Goal: Find specific page/section: Find specific page/section

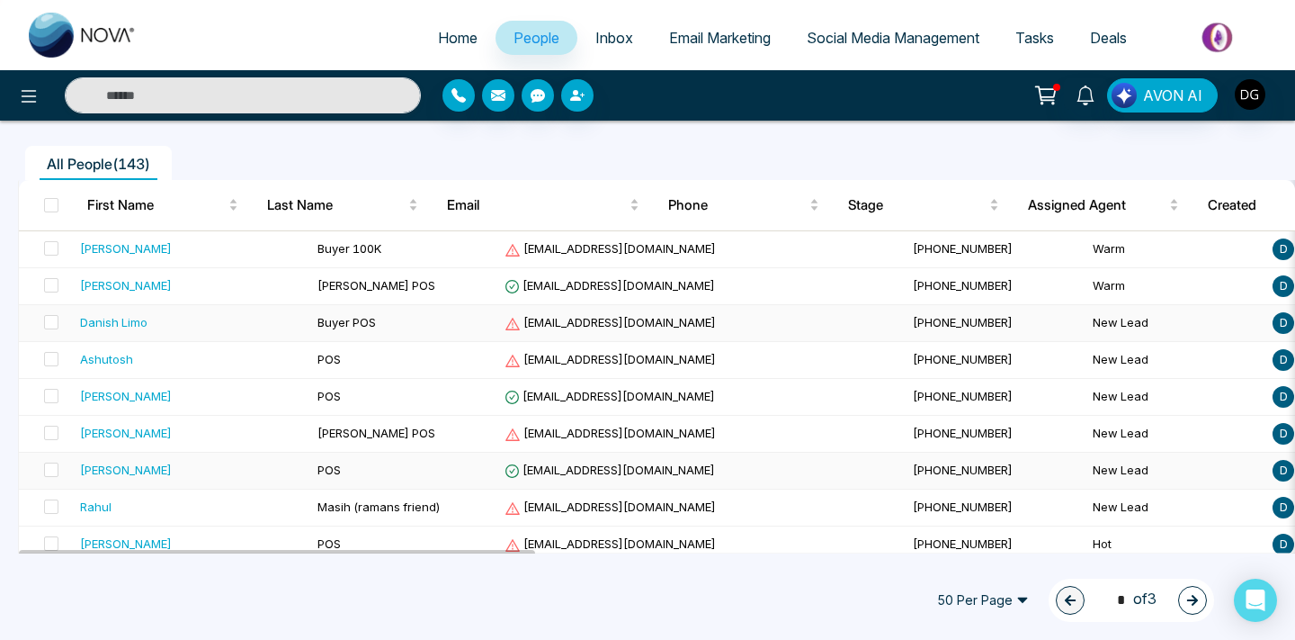
scroll to position [183, 0]
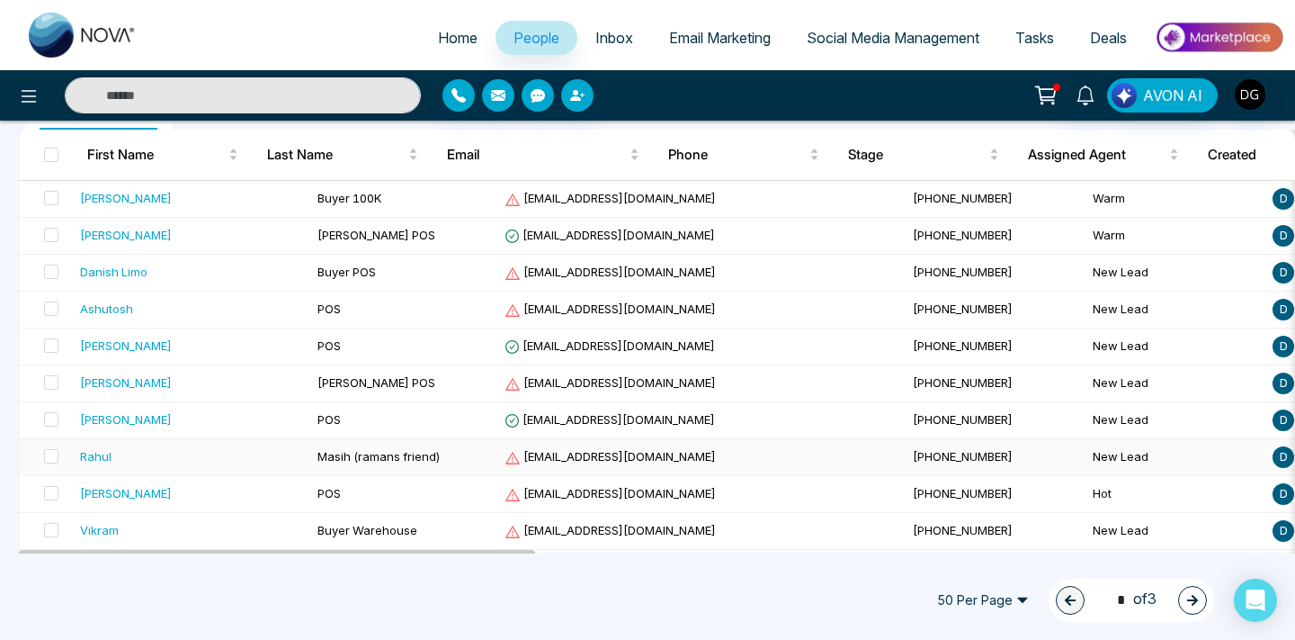
click at [225, 450] on div "Rahul" at bounding box center [191, 456] width 223 height 18
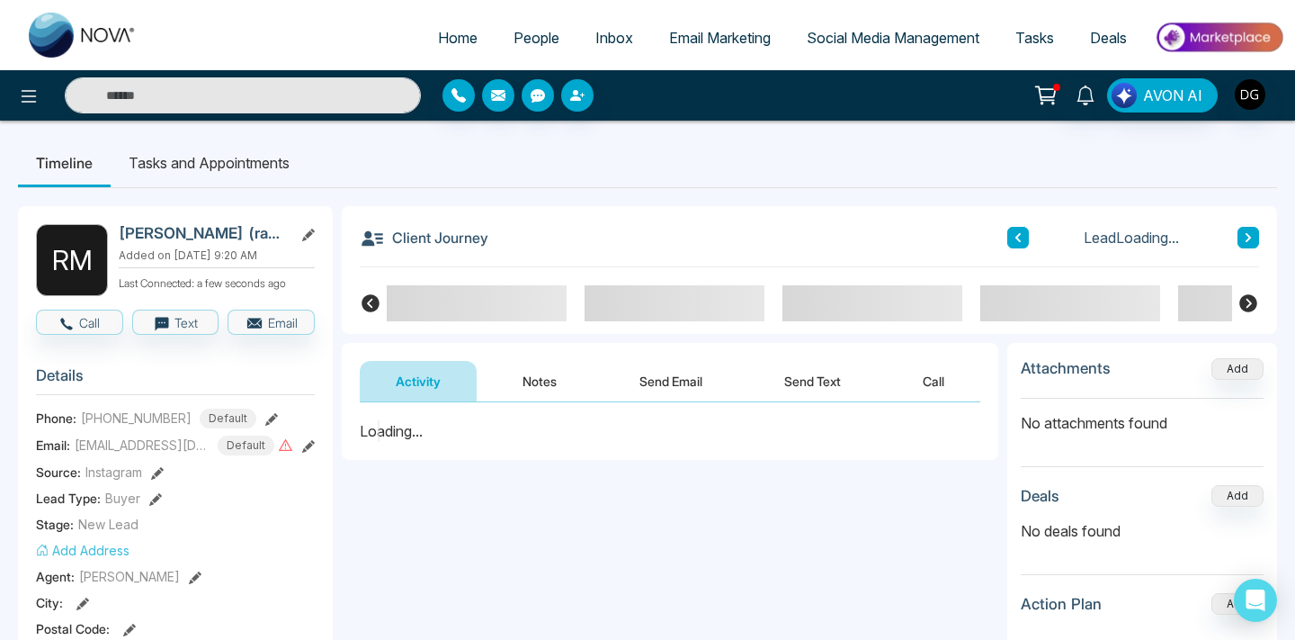
click at [551, 379] on button "Notes" at bounding box center [540, 381] width 106 height 40
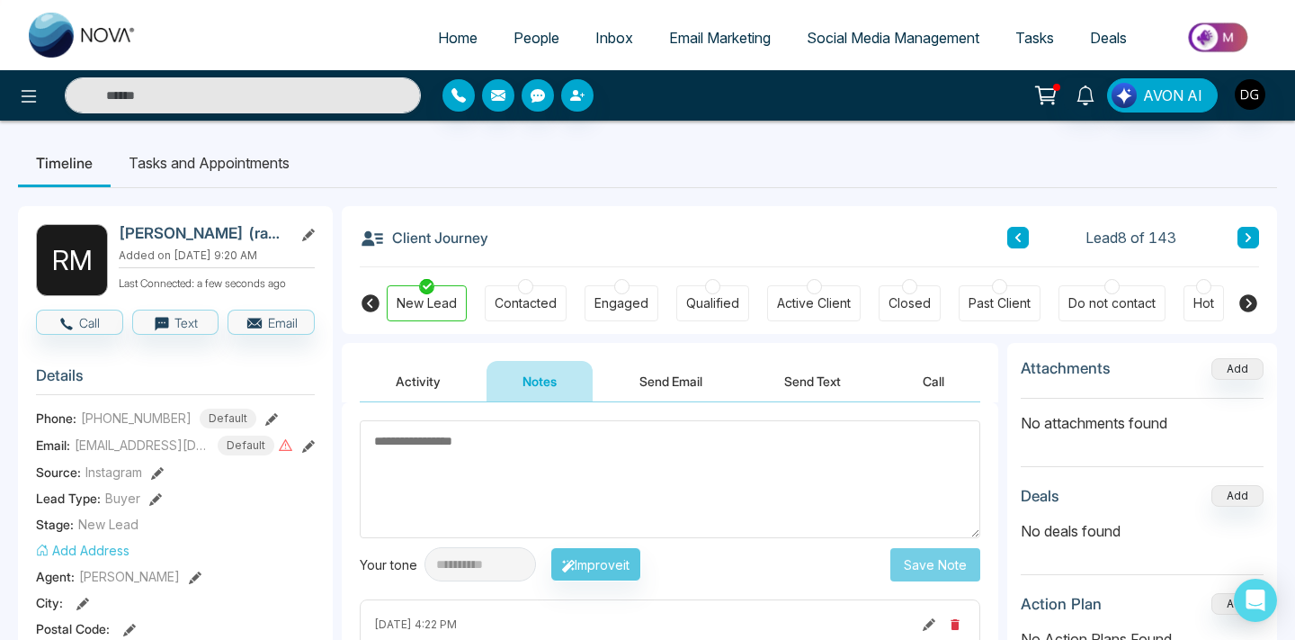
click at [547, 23] on link "People" at bounding box center [537, 38] width 82 height 34
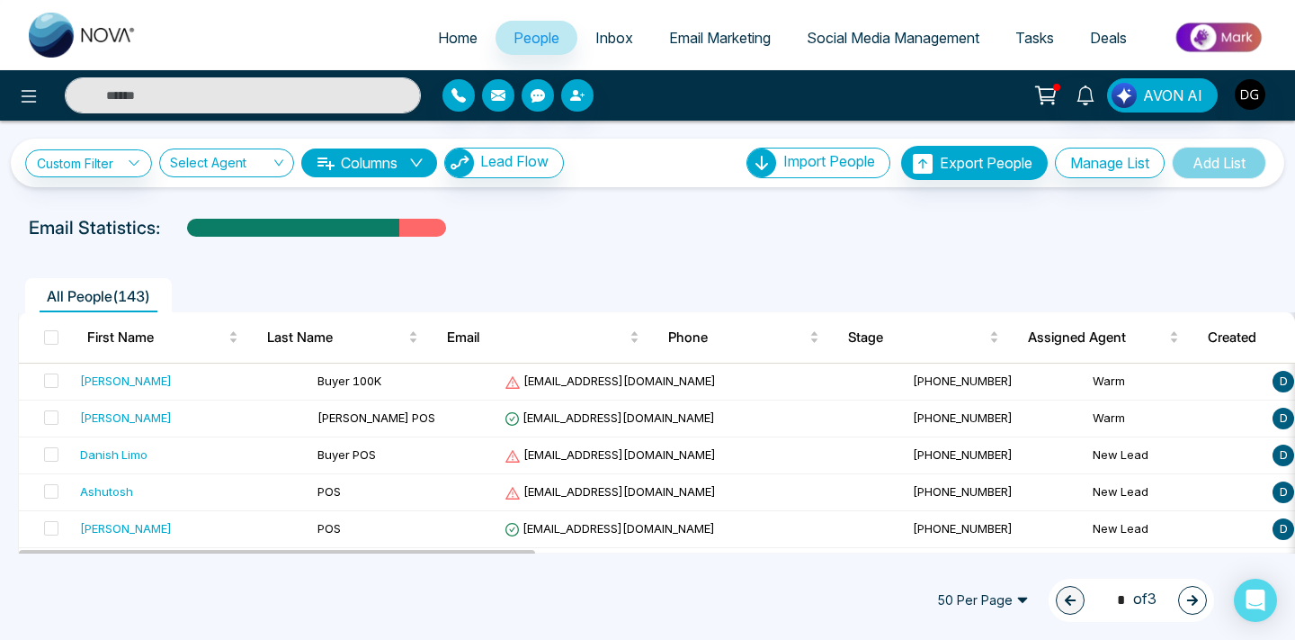
click at [505, 25] on link "People" at bounding box center [537, 38] width 82 height 34
